Goal: Information Seeking & Learning: Understand process/instructions

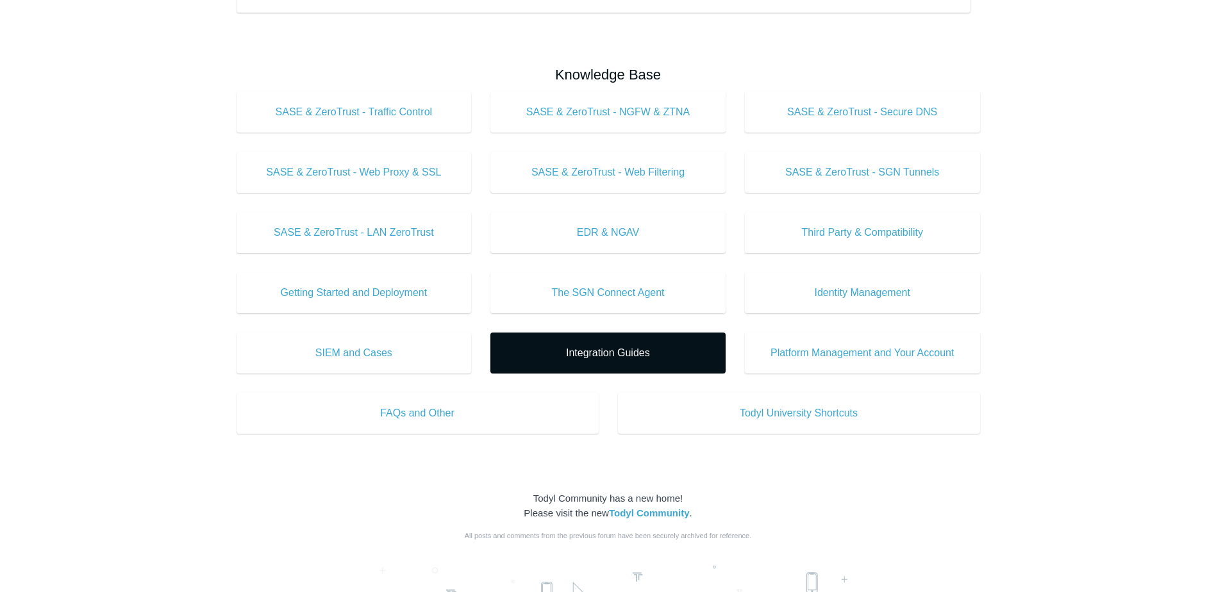
scroll to position [383, 0]
click at [606, 352] on span "Integration Guides" at bounding box center [608, 352] width 197 height 15
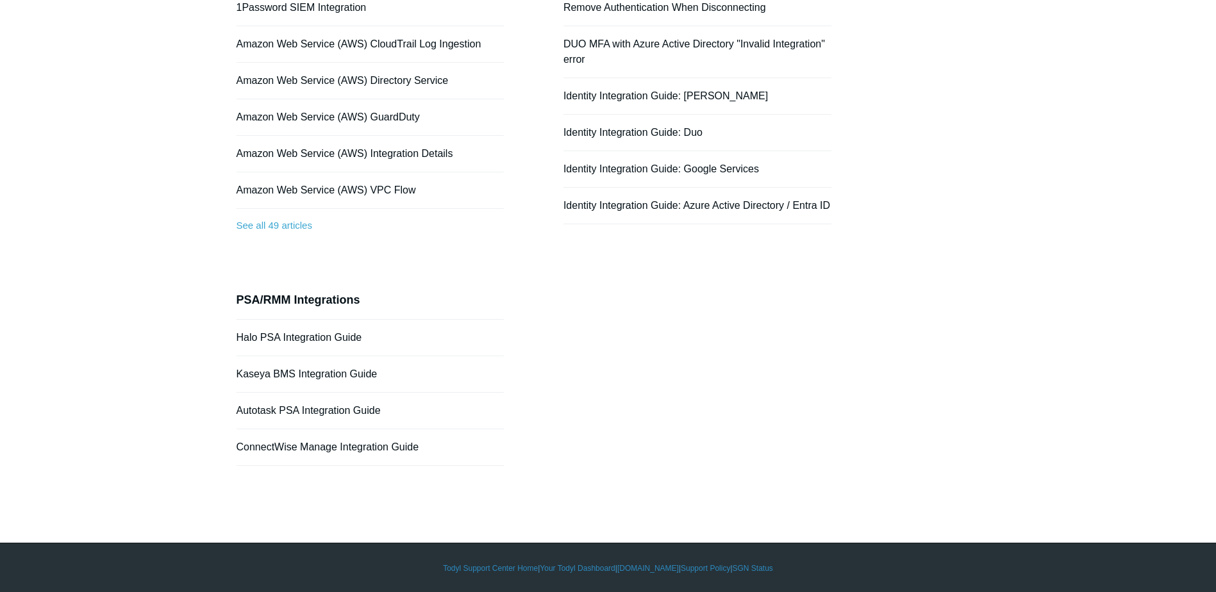
scroll to position [204, 0]
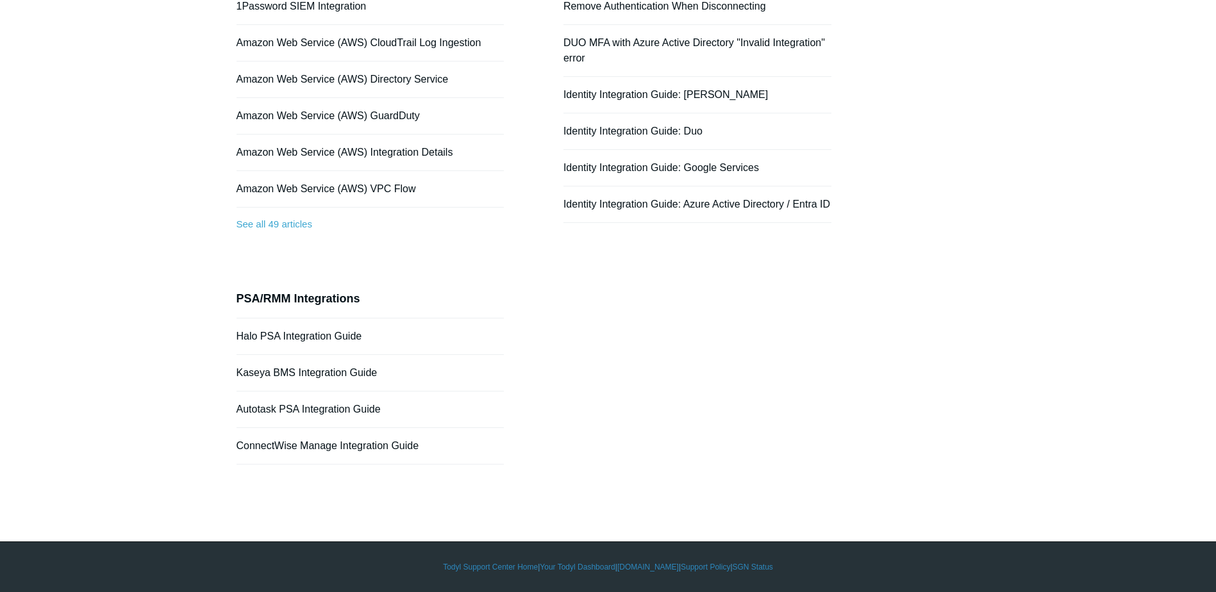
click at [298, 366] on li "Kaseya BMS Integration Guide" at bounding box center [371, 373] width 268 height 37
click at [314, 442] on link "ConnectWise Manage Integration Guide" at bounding box center [328, 445] width 183 height 11
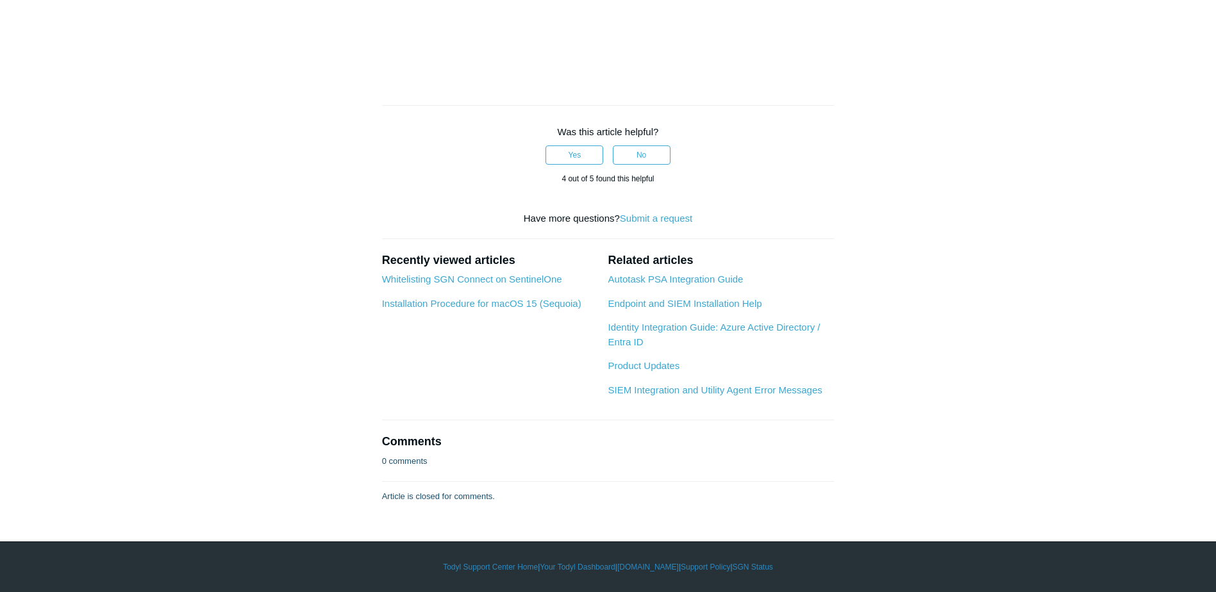
scroll to position [3078, 0]
